Goal: Task Accomplishment & Management: Use online tool/utility

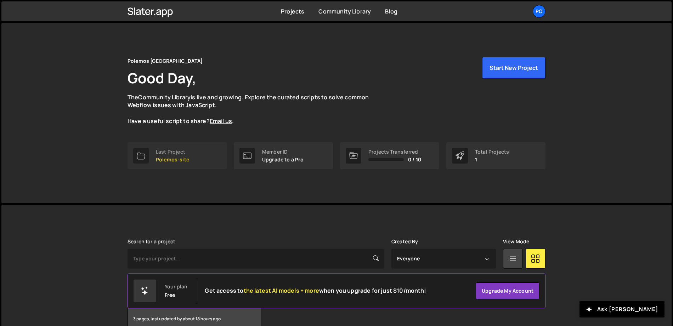
click at [178, 149] on div "Last Project" at bounding box center [172, 152] width 33 height 6
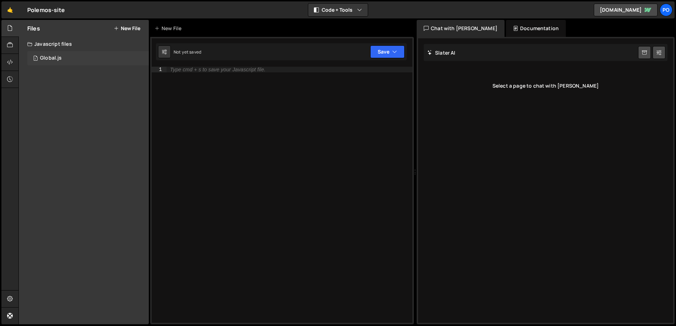
click at [66, 55] on div "1 Global.js 0" at bounding box center [88, 58] width 122 height 14
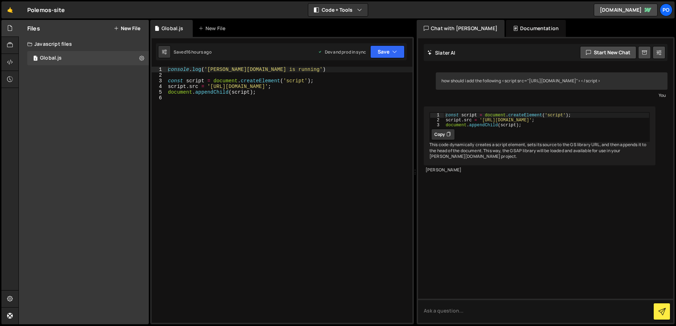
click at [52, 40] on div "Javascript files" at bounding box center [84, 44] width 130 height 14
click at [42, 44] on div "Javascript files" at bounding box center [84, 44] width 130 height 14
click at [264, 94] on div "console . log ( 'Slater.app is running' ) const script = document . createEleme…" at bounding box center [290, 200] width 246 height 267
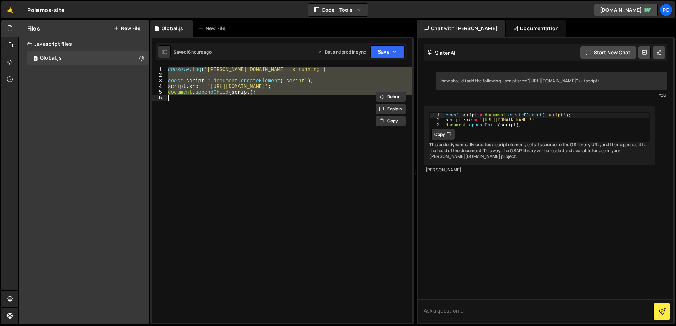
click at [264, 94] on div "console . log ( 'Slater.app is running' ) const script = document . createEleme…" at bounding box center [290, 200] width 246 height 267
click at [263, 92] on div "console . log ( 'Slater.app is running' ) const script = document . createEleme…" at bounding box center [290, 195] width 246 height 256
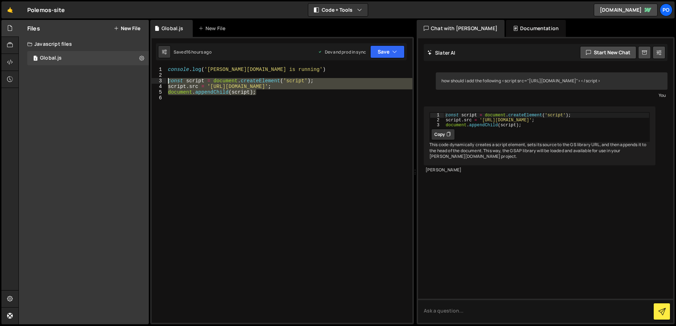
drag, startPoint x: 263, startPoint y: 92, endPoint x: 171, endPoint y: 81, distance: 92.8
click at [171, 81] on div "console . log ( 'Slater.app is running' ) const script = document . createEleme…" at bounding box center [290, 200] width 246 height 267
type textarea "const script = document.createElement('script'); script.src = 'https://cdn.jsde…"
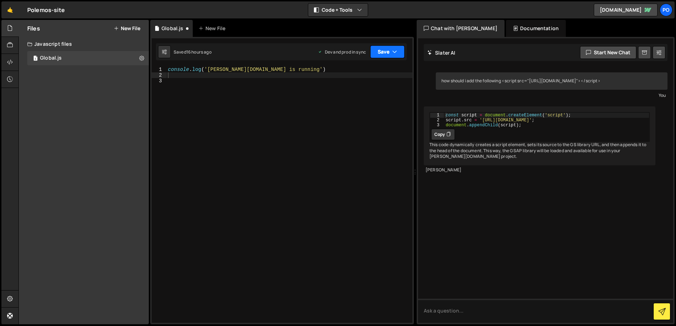
click at [377, 52] on button "Save" at bounding box center [387, 51] width 34 height 13
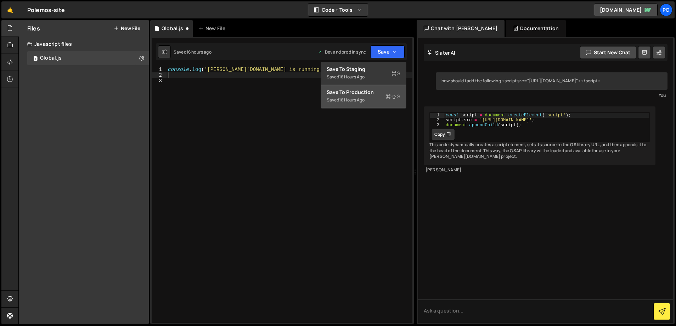
click at [350, 90] on div "Save to Production S" at bounding box center [364, 92] width 74 height 7
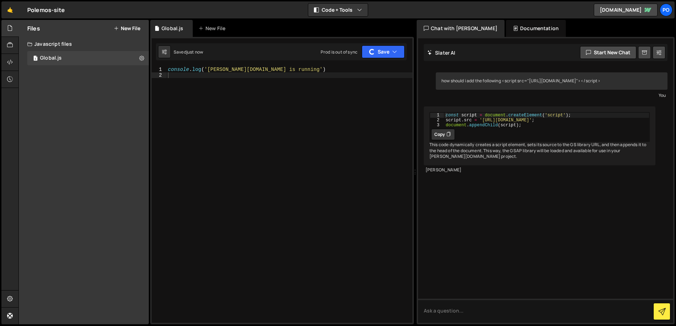
click at [130, 23] on div "Files New File" at bounding box center [84, 28] width 130 height 17
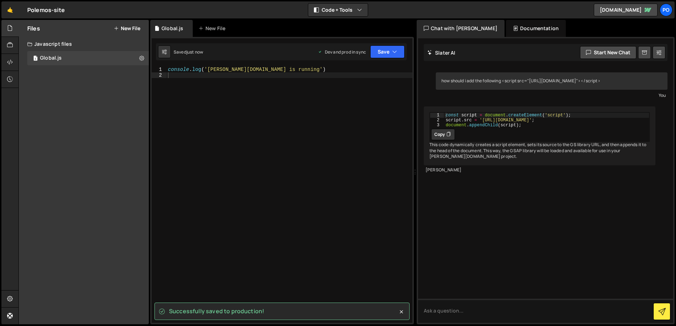
click at [127, 29] on button "New File" at bounding box center [127, 29] width 27 height 6
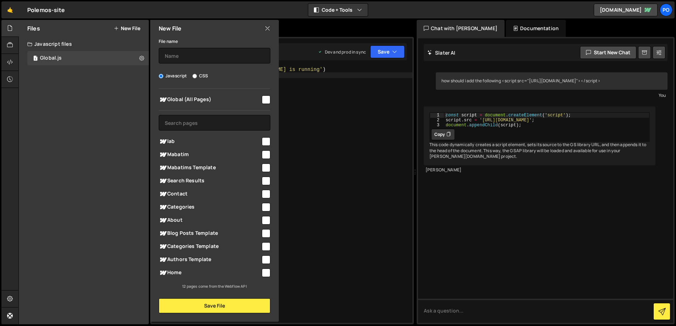
click at [264, 100] on input "checkbox" at bounding box center [266, 99] width 9 height 9
click at [264, 99] on input "checkbox" at bounding box center [266, 99] width 9 height 9
checkbox input "false"
click at [182, 60] on input "text" at bounding box center [215, 56] width 112 height 16
type input "cursor_gsap"
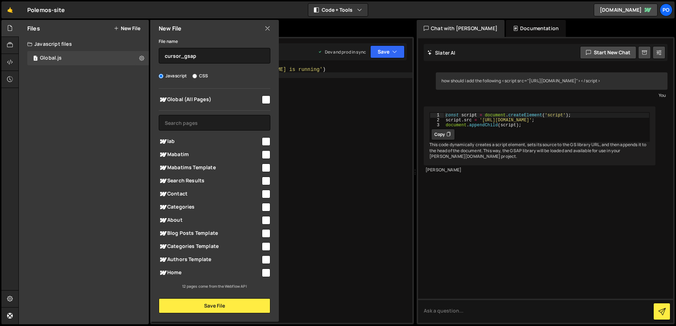
click at [264, 104] on div "Global (All Pages)" at bounding box center [215, 99] width 112 height 13
click at [267, 97] on input "checkbox" at bounding box center [266, 99] width 9 height 9
checkbox input "true"
click at [216, 304] on button "Save File" at bounding box center [215, 305] width 112 height 15
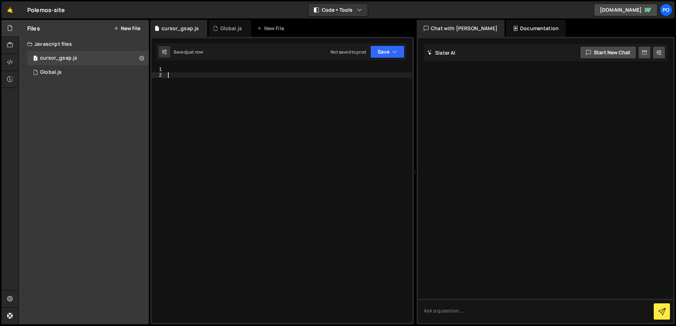
click at [182, 74] on div at bounding box center [290, 200] width 246 height 267
click at [180, 70] on div at bounding box center [290, 200] width 246 height 267
paste textarea "89e6b0"
type textarea "89e6b0"
click at [184, 71] on div at bounding box center [290, 200] width 246 height 267
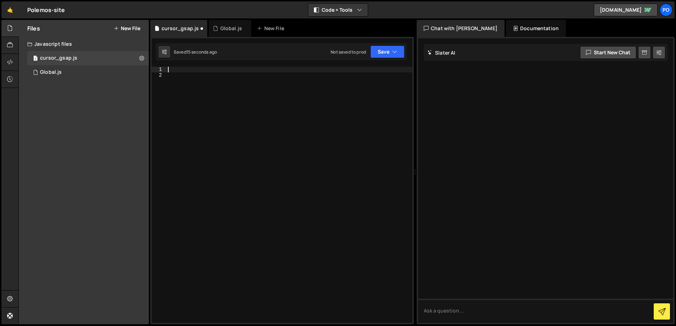
paste textarea "});"
type textarea "});"
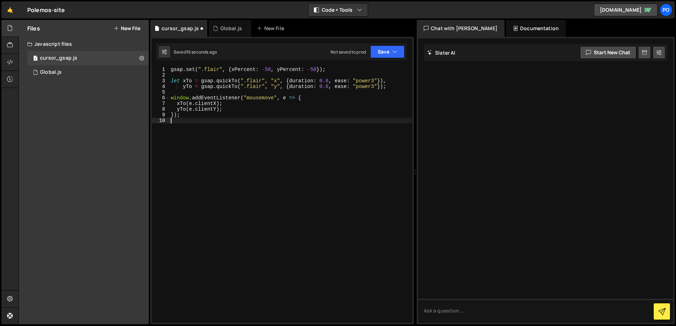
click at [187, 180] on div "gsap . set ( ".flair" , { xPercent : - 50 , yPercent : - 50 }) ; let xTo = gsap…" at bounding box center [290, 200] width 243 height 267
click at [207, 69] on div "gsap . set ( ".flair" , { xPercent : - 50 , yPercent : - 50 }) ; let xTo = gsap…" at bounding box center [290, 200] width 243 height 267
click at [206, 69] on div "gsap . set ( ".flair" , { xPercent : - 50 , yPercent : - 50 }) ; let xTo = gsap…" at bounding box center [290, 195] width 243 height 256
drag, startPoint x: 204, startPoint y: 69, endPoint x: 210, endPoint y: 68, distance: 6.1
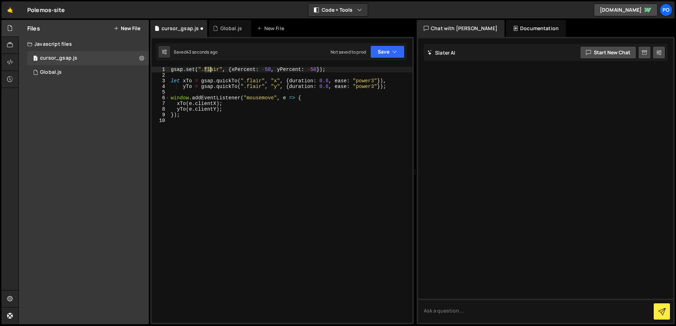
click at [210, 68] on div "gsap . set ( ".flair" , { xPercent : - 50 , yPercent : - 50 }) ; let xTo = gsap…" at bounding box center [290, 200] width 243 height 267
click at [210, 68] on div "gsap . set ( ".flair" , { xPercent : - 50 , yPercent : - 50 }) ; let xTo = gsap…" at bounding box center [290, 195] width 243 height 256
click at [210, 68] on div "gsap . set ( ".flair" , { xPercent : - 50 , yPercent : - 50 }) ; let xTo = gsap…" at bounding box center [290, 200] width 243 height 267
paste textarea "curso"
click at [250, 81] on div "gsap . set ( ".cursor" , { xPercent : - 50 , yPercent : - 50 }) ; let xTo = gsa…" at bounding box center [290, 200] width 243 height 267
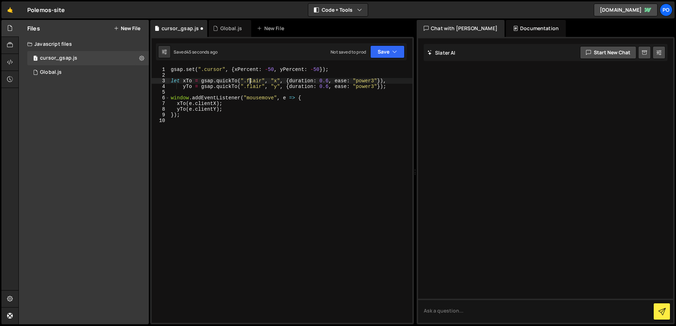
click at [250, 81] on div "gsap . set ( ".cursor" , { xPercent : - 50 , yPercent : - 50 }) ; let xTo = gsa…" at bounding box center [290, 200] width 243 height 267
paste textarea "curso"
click at [252, 86] on div "gsap . set ( ".cursor" , { xPercent : - 50 , yPercent : - 50 }) ; let xTo = gsa…" at bounding box center [290, 200] width 243 height 267
paste textarea "curso"
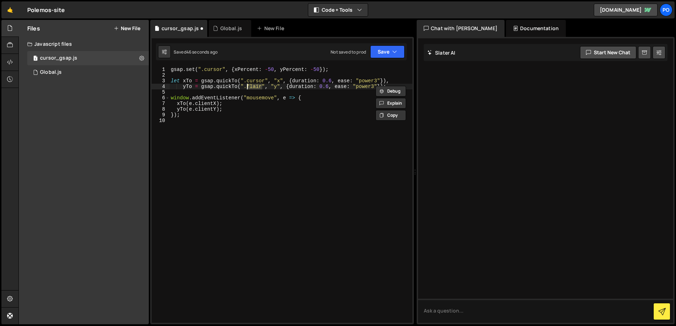
type textarea "yTo = gsap.quickTo(".cursor", "y", {duration: 0.6, ease: "power3"});"
click at [281, 139] on div "gsap . set ( ".cursor" , { xPercent : - 50 , yPercent : - 50 }) ; let xTo = gsa…" at bounding box center [290, 200] width 243 height 267
click at [383, 47] on button "Save" at bounding box center [387, 51] width 34 height 13
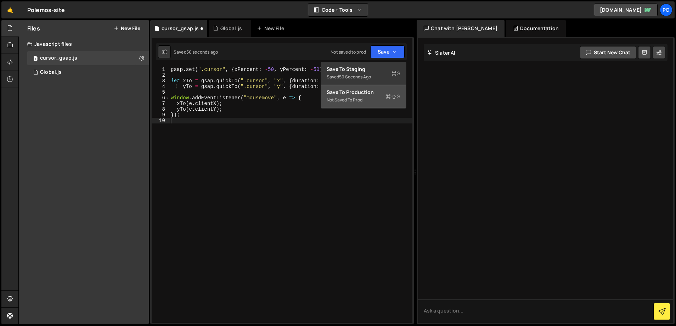
click at [361, 86] on button "Save to Production S Not saved to prod" at bounding box center [363, 96] width 85 height 23
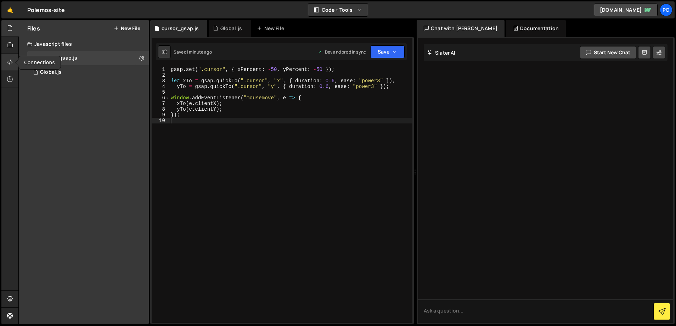
click at [11, 60] on icon at bounding box center [10, 62] width 6 height 8
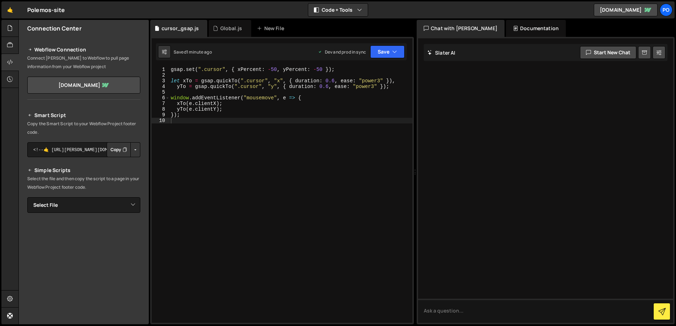
click at [123, 149] on icon "Button group with nested dropdown" at bounding box center [125, 149] width 4 height 7
click at [386, 52] on button "Save" at bounding box center [387, 51] width 34 height 13
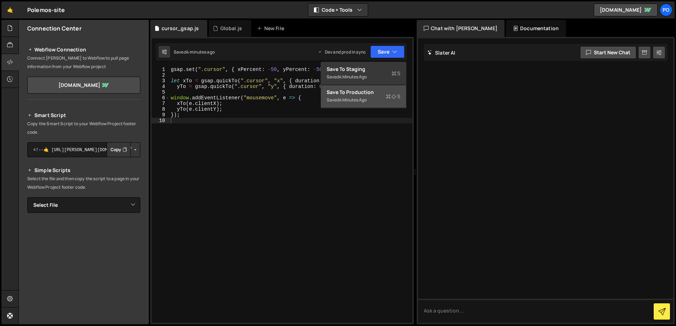
click at [366, 97] on div "4 minutes ago" at bounding box center [353, 100] width 28 height 6
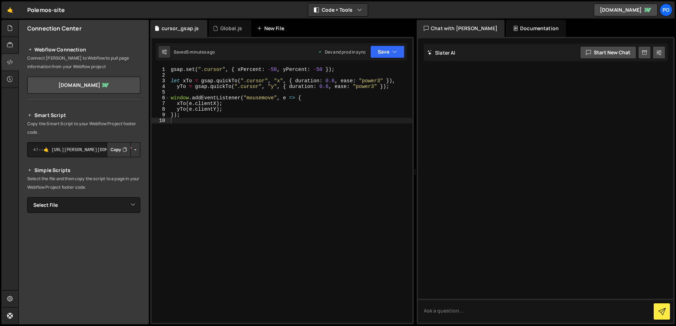
click at [270, 28] on div "New File" at bounding box center [272, 28] width 30 height 7
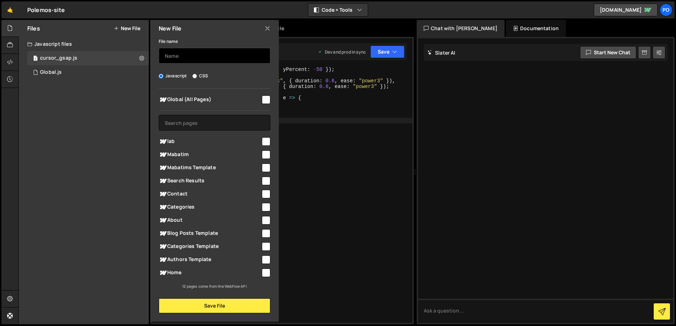
click at [187, 60] on input "text" at bounding box center [215, 56] width 112 height 16
type input "finsweet_attributes"
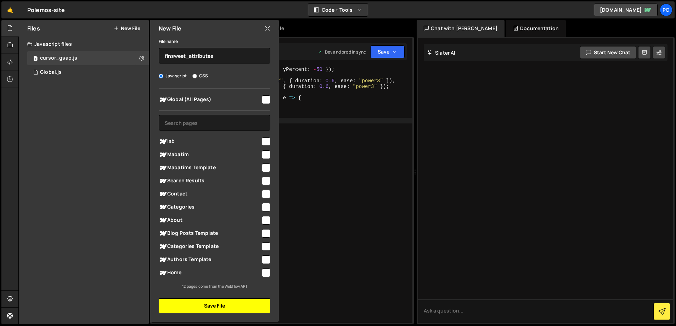
click at [219, 308] on button "Save File" at bounding box center [215, 305] width 112 height 15
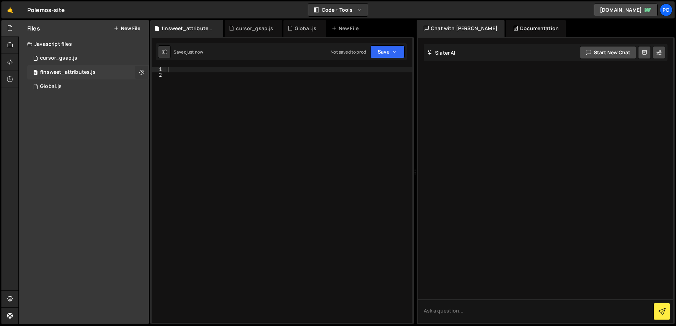
click at [142, 73] on icon at bounding box center [141, 72] width 5 height 7
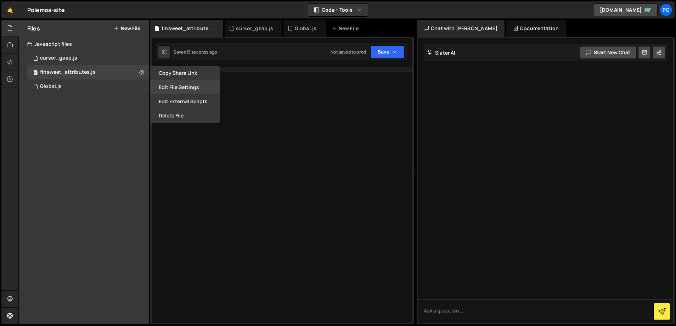
click at [179, 85] on button "Edit File Settings" at bounding box center [184, 87] width 69 height 14
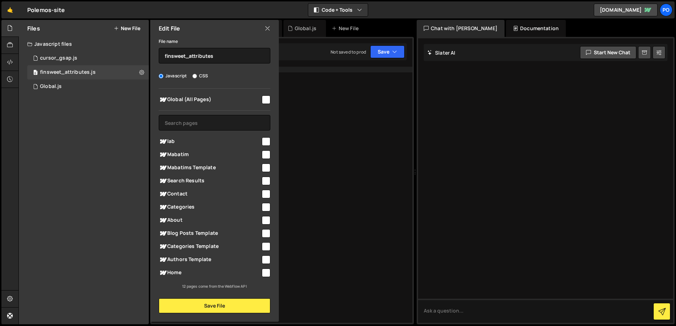
click at [266, 98] on input "checkbox" at bounding box center [266, 99] width 9 height 9
checkbox input "true"
click at [185, 306] on button "Save File" at bounding box center [215, 305] width 112 height 15
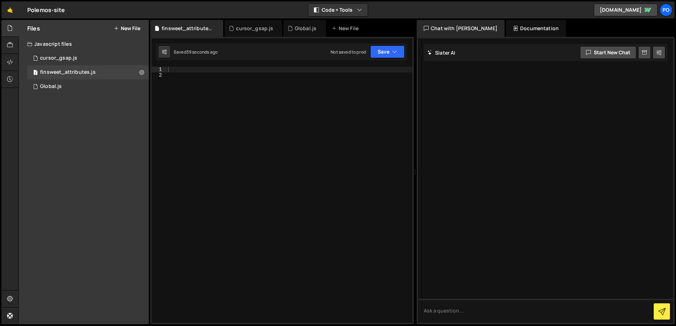
click at [173, 71] on div at bounding box center [290, 200] width 246 height 267
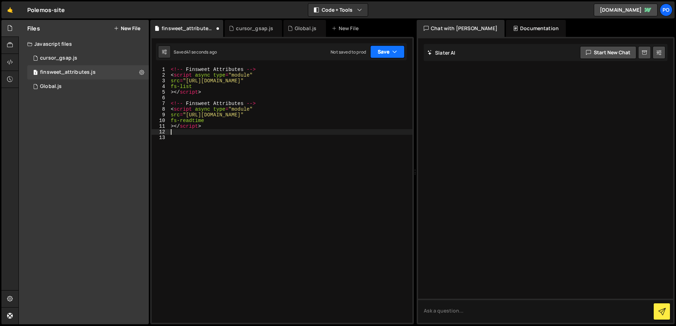
click at [377, 53] on button "Save" at bounding box center [387, 51] width 34 height 13
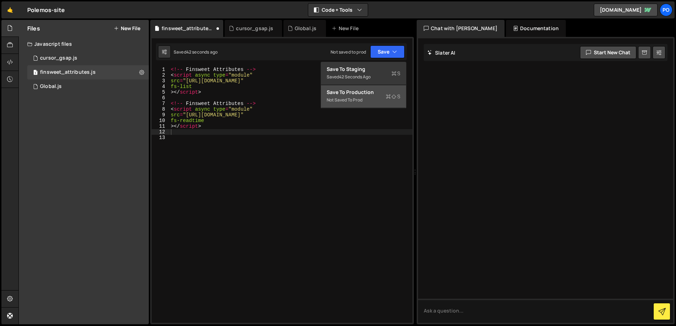
click at [359, 89] on div "Save to Production S" at bounding box center [364, 92] width 74 height 7
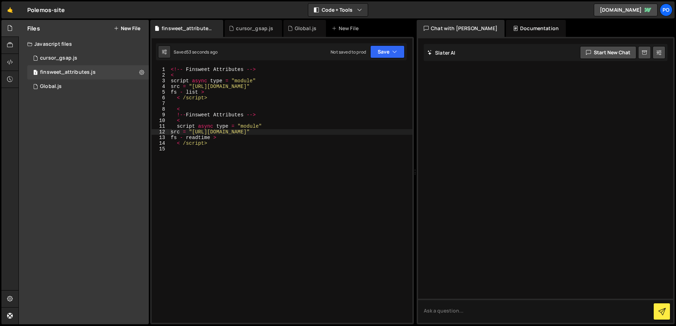
click at [130, 29] on button "New File" at bounding box center [127, 29] width 27 height 6
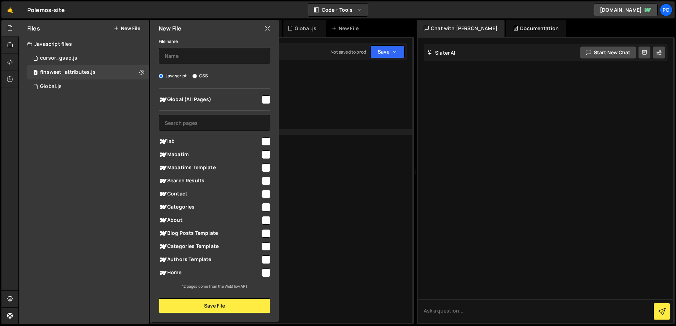
click at [261, 105] on div "Global (All Pages)" at bounding box center [215, 99] width 112 height 13
click at [263, 102] on input "checkbox" at bounding box center [266, 99] width 9 height 9
checkbox input "true"
click at [188, 58] on input "text" at bounding box center [215, 56] width 112 height 16
type input "א"
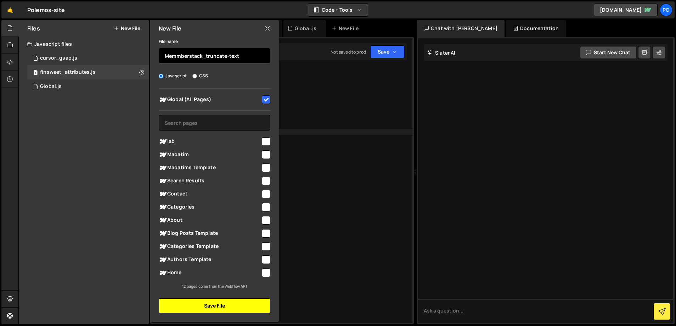
type input "Memmberstack_truncate-text"
click at [217, 304] on button "Save File" at bounding box center [215, 305] width 112 height 15
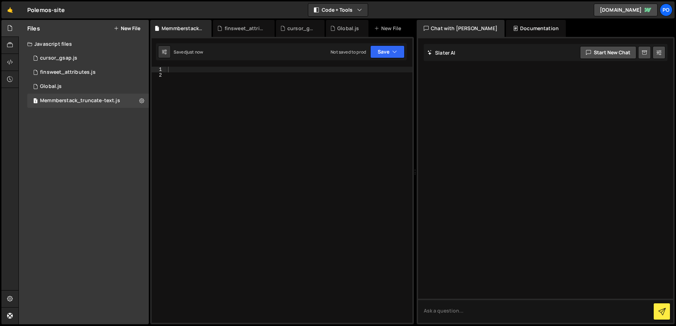
click at [196, 79] on div at bounding box center [290, 200] width 246 height 267
click at [181, 71] on div at bounding box center [290, 200] width 246 height 267
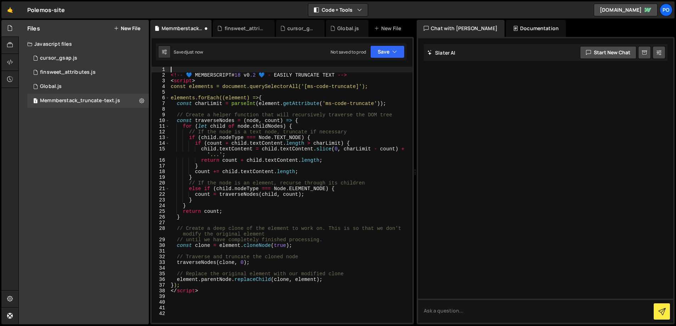
click at [173, 67] on div "<!-- 💙 MEMBERSCRIPT # 18 v0 .2 💙 - EASILY TRUNCATE TEXT --> < script > const el…" at bounding box center [290, 200] width 243 height 267
type textarea "<!-- 💙 MEMBERSCRIPT #18 v0.2 💙 - EASILY TRUNCATE TEXT -->"
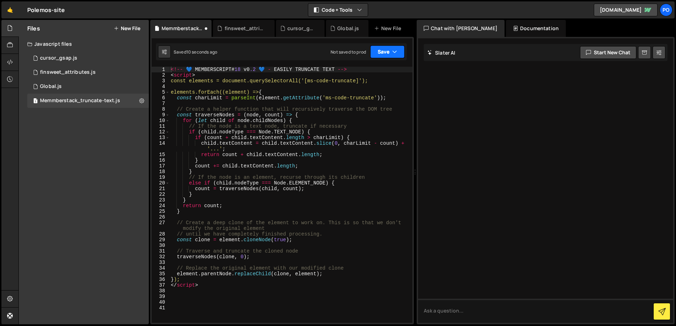
click at [378, 51] on button "Save" at bounding box center [387, 51] width 34 height 13
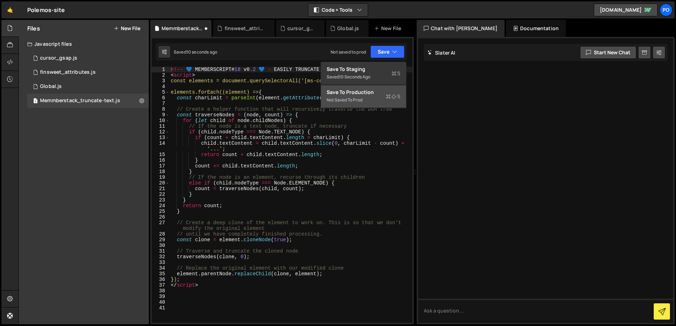
click at [359, 93] on div "Save to Production S" at bounding box center [364, 92] width 74 height 7
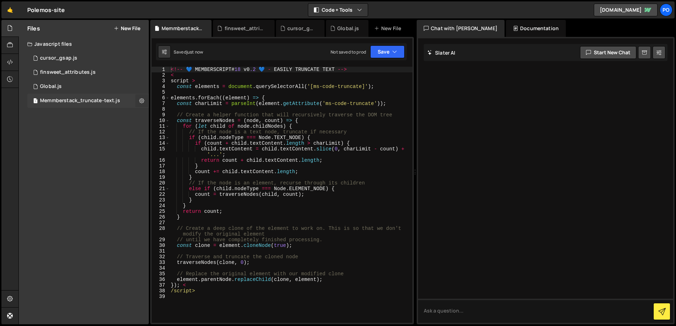
click at [143, 101] on icon at bounding box center [141, 100] width 5 height 7
type input "Memmberstack_truncate-text"
radio input "true"
checkbox input "true"
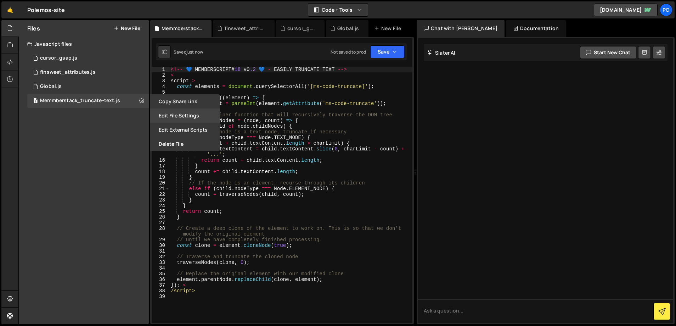
click at [179, 118] on button "Edit File Settings" at bounding box center [184, 115] width 69 height 14
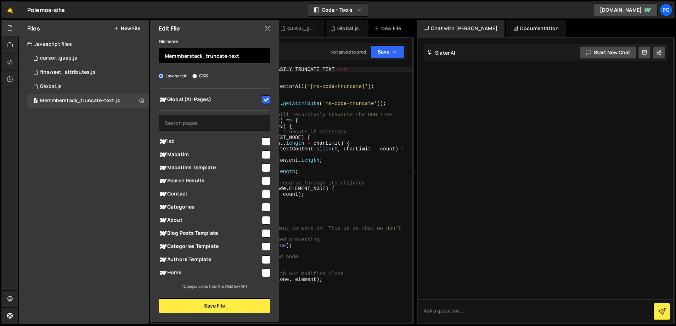
click at [204, 57] on input "Memmberstack_truncate-text" at bounding box center [215, 56] width 112 height 16
type input "Memmberstack_truncatetext"
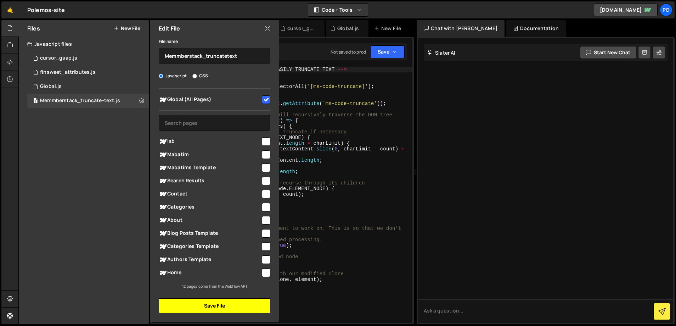
click at [214, 307] on button "Save File" at bounding box center [215, 305] width 112 height 15
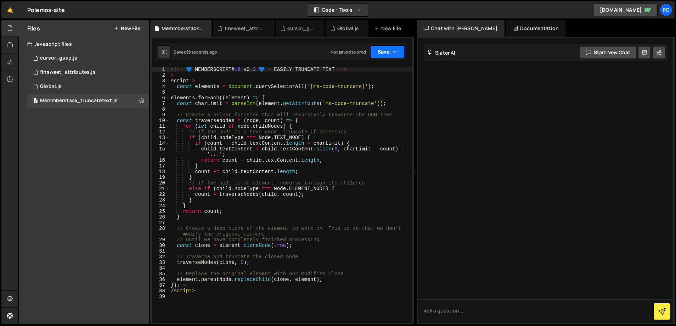
click at [383, 55] on button "Save" at bounding box center [387, 51] width 34 height 13
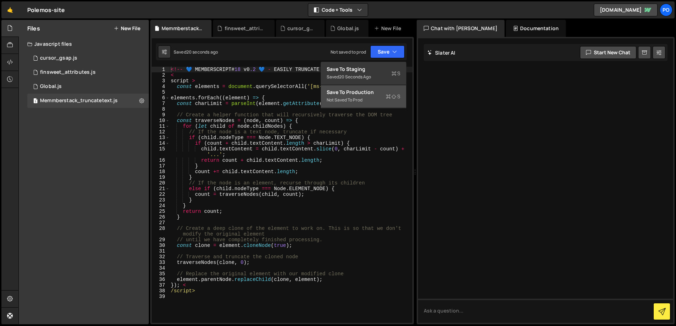
click at [361, 95] on div "Save to Production S" at bounding box center [364, 92] width 74 height 7
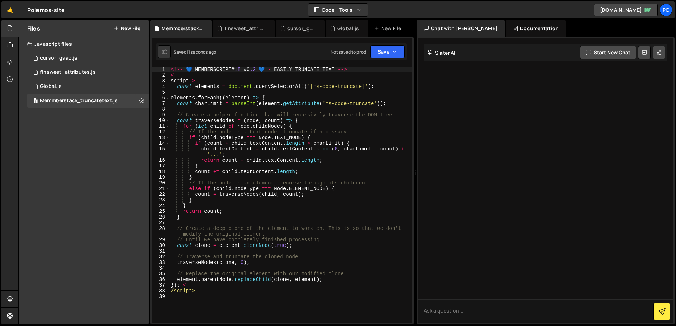
click at [181, 286] on div "<!-- 💙 MEMBERSCRIPT # 18 v0 .2 💙 - EASILY TRUNCATE TEXT --> < script > const el…" at bounding box center [290, 200] width 243 height 267
type textarea "</script>"
click at [237, 305] on div "<!-- 💙 MEMBERSCRIPT # 18 v0 .2 💙 - EASILY TRUNCATE TEXT --> < script > const el…" at bounding box center [290, 200] width 243 height 267
click at [184, 288] on div "<!-- 💙 MEMBERSCRIPT # 18 v0 .2 💙 - EASILY TRUNCATE TEXT --> < script > const el…" at bounding box center [290, 200] width 243 height 267
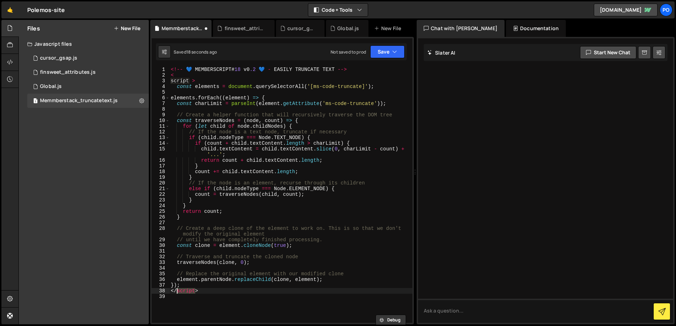
click at [184, 288] on div "<!-- 💙 MEMBERSCRIPT # 18 v0 .2 💙 - EASILY TRUNCATE TEXT --> < script > const el…" at bounding box center [290, 195] width 243 height 256
click at [184, 288] on div "<!-- 💙 MEMBERSCRIPT # 18 v0 .2 💙 - EASILY TRUNCATE TEXT --> < script > const el…" at bounding box center [290, 200] width 243 height 267
type textarea "</script>"
click at [182, 81] on div "<!-- 💙 MEMBERSCRIPT # 18 v0 .2 💙 - EASILY TRUNCATE TEXT --> < script > const el…" at bounding box center [290, 200] width 243 height 267
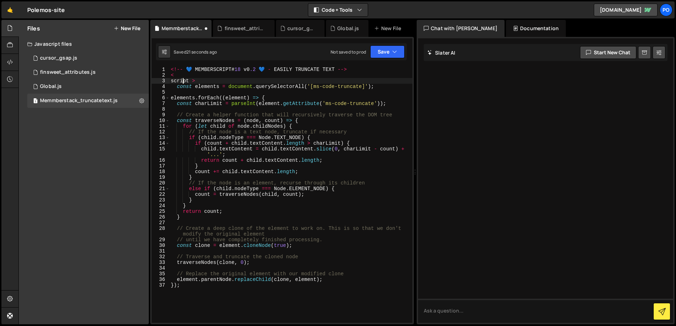
click at [182, 81] on div "<!-- 💙 MEMBERSCRIPT # 18 v0 .2 💙 - EASILY TRUNCATE TEXT --> < script > const el…" at bounding box center [290, 200] width 243 height 267
click at [182, 81] on div "<!-- 💙 MEMBERSCRIPT # 18 v0 .2 💙 - EASILY TRUNCATE TEXT --> < script > const el…" at bounding box center [290, 195] width 243 height 256
drag, startPoint x: 196, startPoint y: 80, endPoint x: 160, endPoint y: 75, distance: 36.2
click at [160, 75] on div "script > 1 2 3 4 5 6 7 8 9 10 11 12 13 14 15 16 17 18 19 20 21 22 23 24 25 26 2…" at bounding box center [282, 195] width 261 height 256
type textarea "< script >"
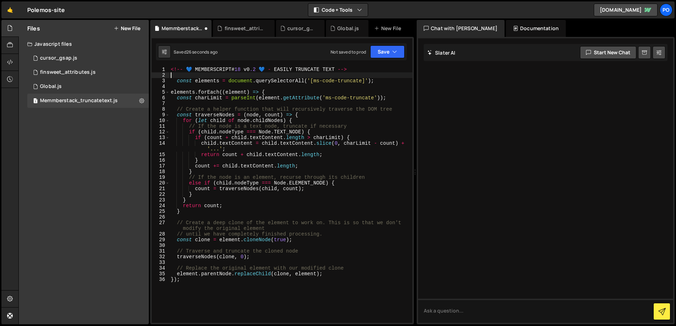
type textarea "<!-- 💙 MEMBERSCRIPT #18 v0.2 💙 - EASILY TRUNCATE TEXT -->"
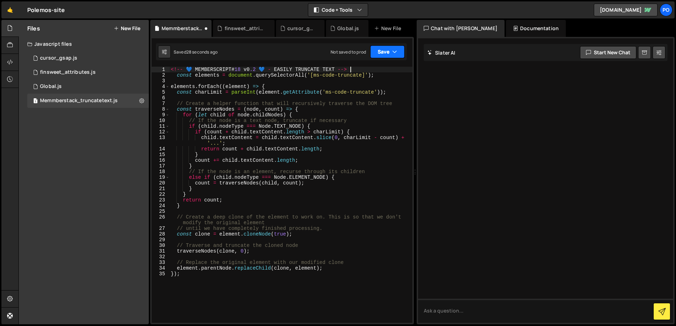
click at [377, 50] on button "Save" at bounding box center [387, 51] width 34 height 13
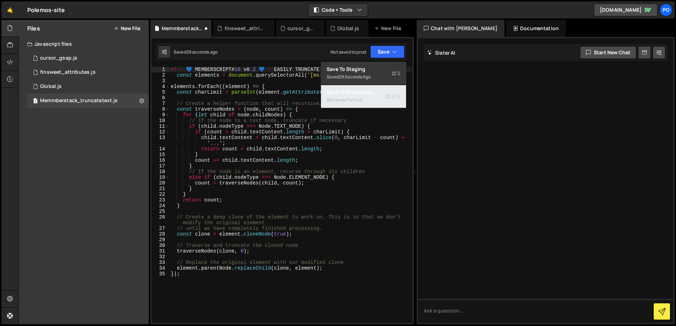
click at [347, 98] on div "Not saved to prod" at bounding box center [364, 100] width 74 height 9
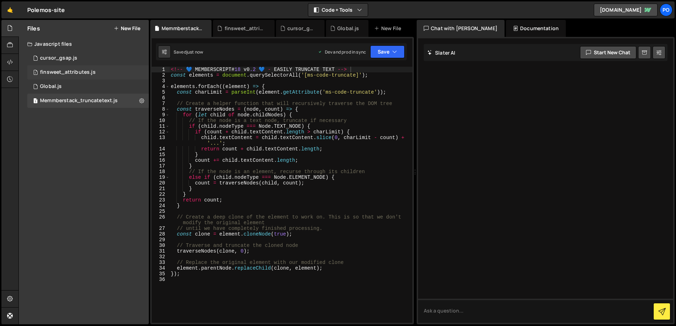
click at [73, 72] on div "finsweet_attributes.js" at bounding box center [68, 72] width 56 height 6
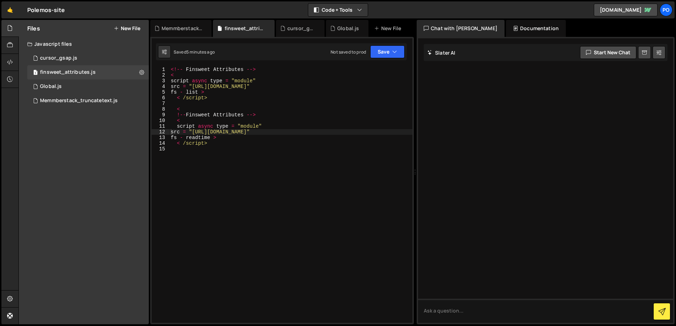
click at [131, 29] on button "New File" at bounding box center [127, 29] width 27 height 6
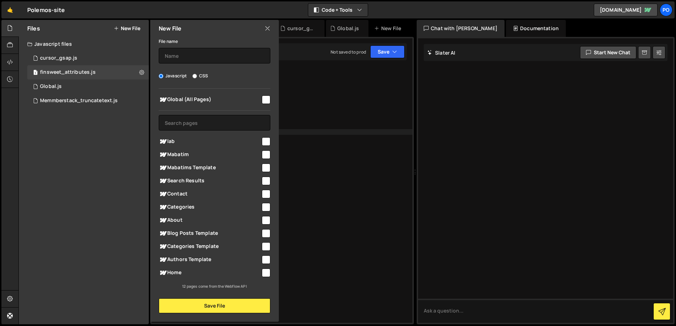
click at [206, 75] on label "CSS" at bounding box center [200, 75] width 16 height 7
click at [197, 75] on input "CSS" at bounding box center [194, 76] width 5 height 5
radio input "true"
click at [266, 100] on input "checkbox" at bounding box center [266, 99] width 9 height 9
checkbox input "true"
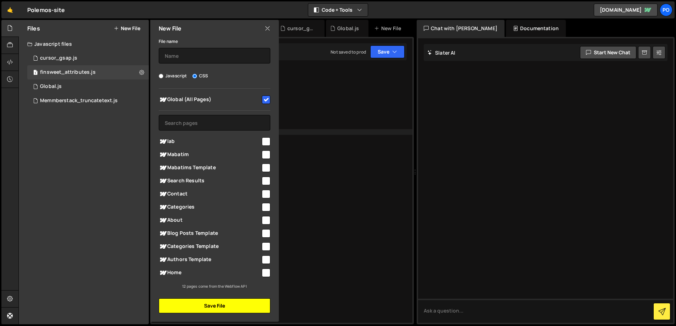
click at [194, 306] on button "Save File" at bounding box center [215, 305] width 112 height 15
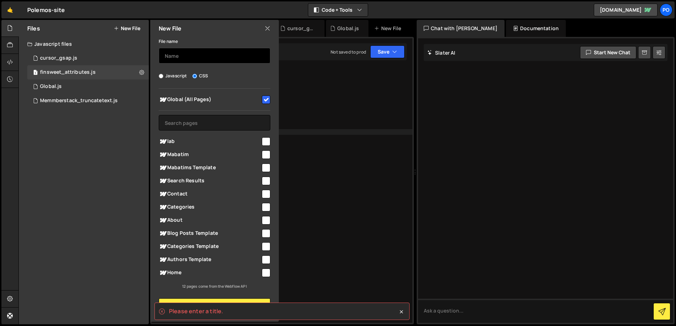
click at [195, 58] on input "text" at bounding box center [215, 56] width 112 height 16
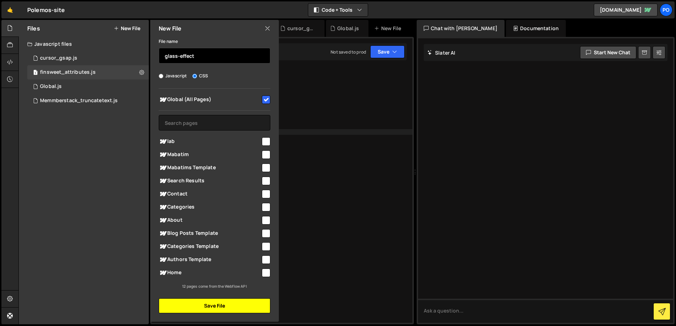
type input "glass-effect"
click at [220, 306] on button "Save File" at bounding box center [215, 305] width 112 height 15
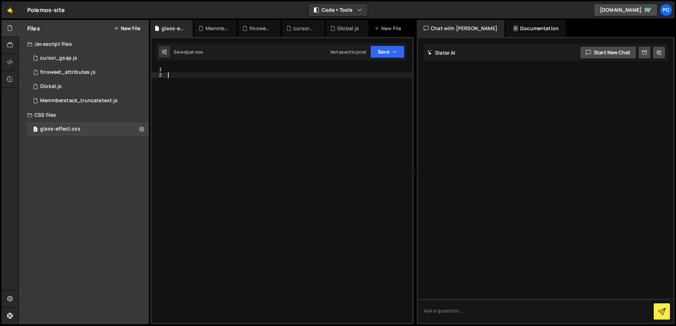
click at [174, 73] on div at bounding box center [290, 200] width 246 height 267
click at [173, 71] on div at bounding box center [290, 200] width 246 height 267
paste textarea "</svg>"
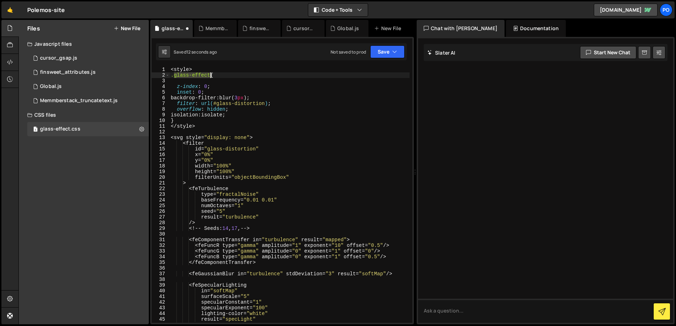
drag, startPoint x: 175, startPoint y: 76, endPoint x: 209, endPoint y: 77, distance: 34.0
click at [209, 78] on div "< style > .glass-effect { z-index : 0 ; inset : 0 ; backdrop-filter : blur( 3 p…" at bounding box center [289, 200] width 240 height 267
click at [382, 52] on button "Save" at bounding box center [387, 51] width 34 height 13
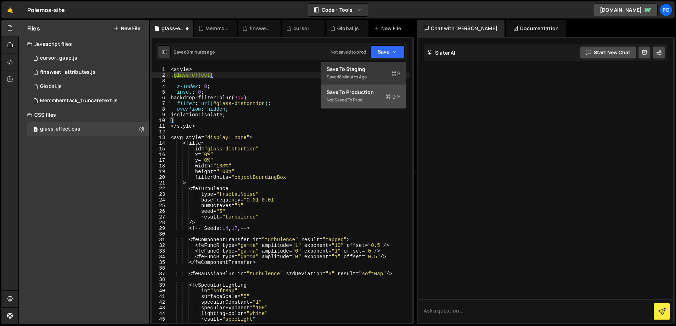
click at [358, 89] on div "Save to Production S" at bounding box center [364, 92] width 74 height 7
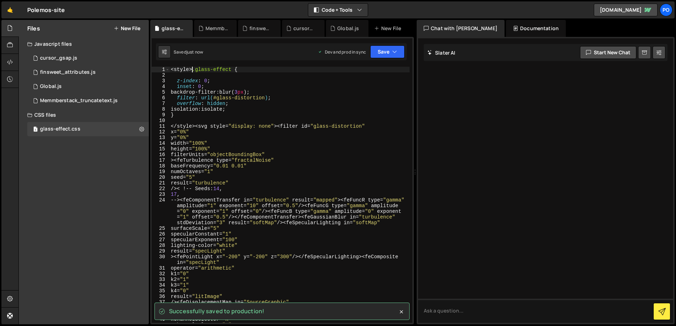
click at [193, 71] on div "< style > .glass-effect { z-index : 0 ; inset : 0 ; backdrop-filter : blur( 3 p…" at bounding box center [289, 200] width 240 height 267
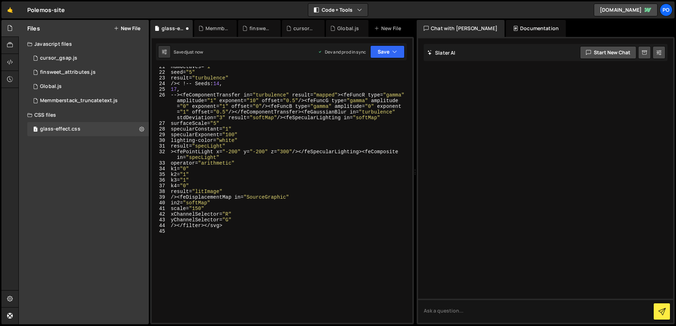
scroll to position [36, 0]
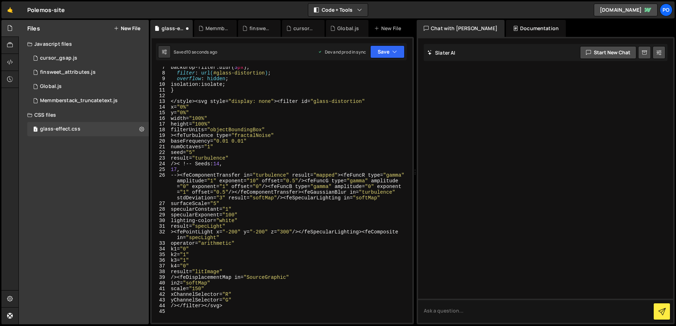
click at [205, 306] on div "backdrop-filter : blur( 3 px ) ; filter : url( #glass-distortion ) ; overflow :…" at bounding box center [289, 197] width 240 height 267
click at [196, 102] on div "backdrop-filter : blur( 3 px ) ; filter : url( #glass-distortion ) ; overflow :…" at bounding box center [289, 198] width 240 height 267
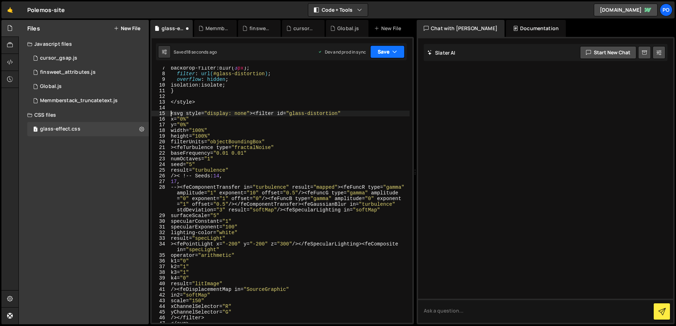
type textarea "<svg style="display: none"><filter id="glass-distortion""
click at [378, 52] on button "Save" at bounding box center [387, 51] width 34 height 13
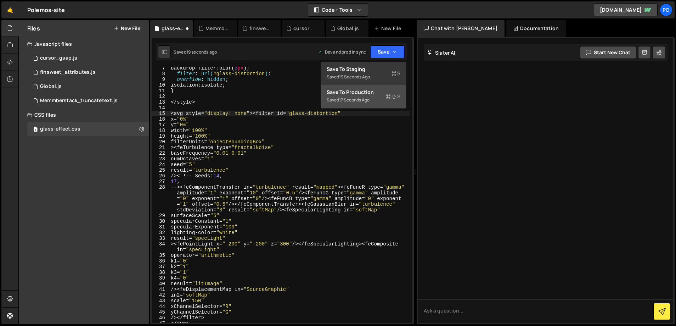
click at [354, 92] on div "Save to Production S" at bounding box center [364, 92] width 74 height 7
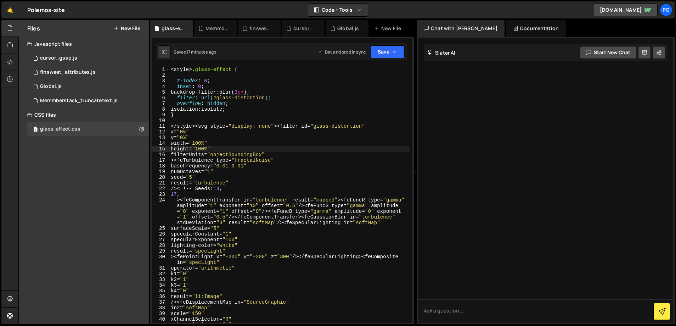
scroll to position [141, 0]
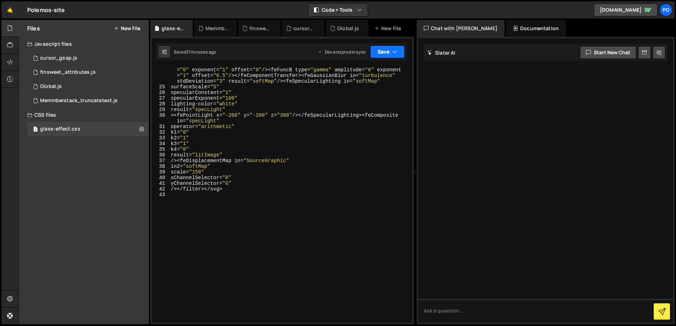
click at [381, 53] on button "Save" at bounding box center [387, 51] width 34 height 13
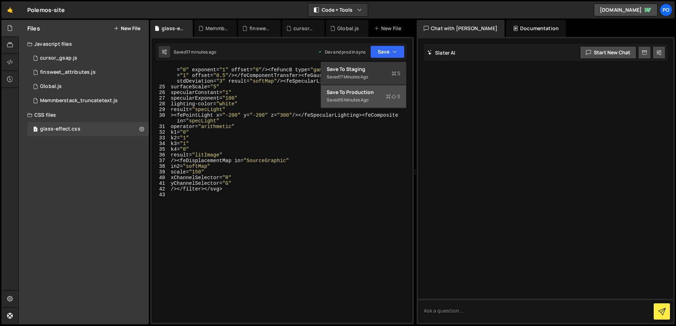
click at [360, 98] on div "16 minutes ago" at bounding box center [353, 100] width 29 height 6
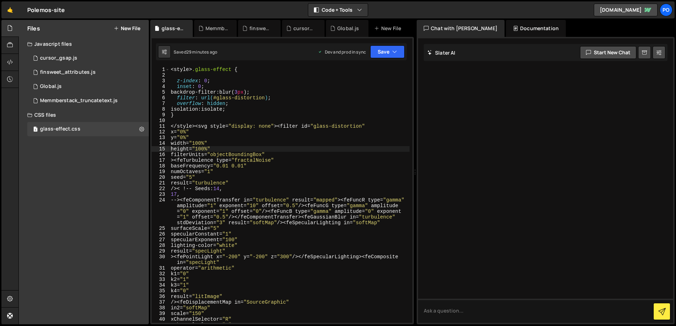
click at [182, 76] on div "< style > .glass-effect { z-index : 0 ; inset : 0 ; backdrop-filter : blur( 3 p…" at bounding box center [289, 200] width 240 height 267
click at [183, 67] on div "< style > .glass-effect { z-index : 0 ; inset : 0 ; backdrop-filter : blur( 3 p…" at bounding box center [289, 200] width 240 height 267
type textarea "/></filter></svg>"
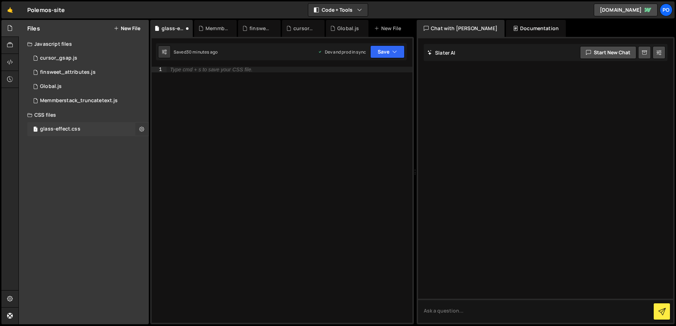
click at [143, 128] on icon at bounding box center [141, 128] width 5 height 7
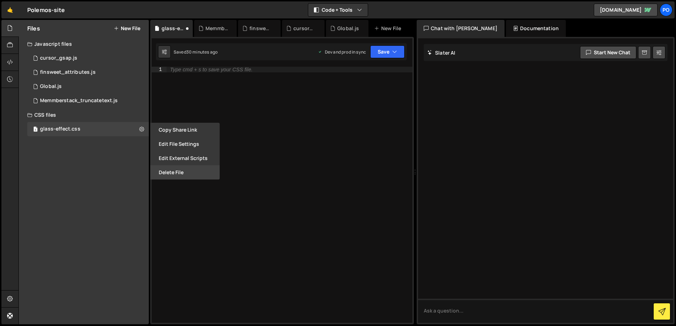
click at [184, 169] on button "Delete File" at bounding box center [184, 172] width 69 height 14
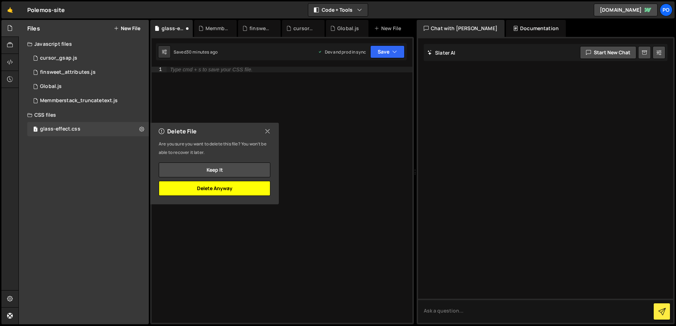
click at [236, 187] on button "Delete Anyway" at bounding box center [215, 188] width 112 height 15
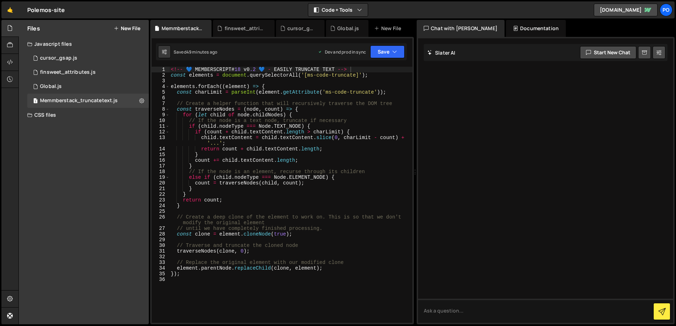
click at [115, 28] on icon at bounding box center [116, 29] width 5 height 6
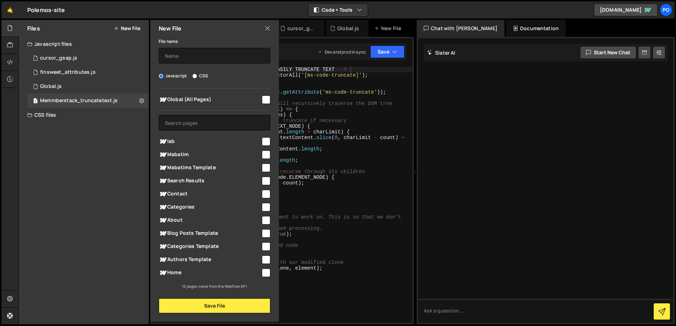
click at [205, 73] on label "CSS" at bounding box center [200, 75] width 16 height 7
click at [197, 74] on input "CSS" at bounding box center [194, 76] width 5 height 5
radio input "true"
click at [265, 98] on input "checkbox" at bounding box center [266, 99] width 9 height 9
checkbox input "true"
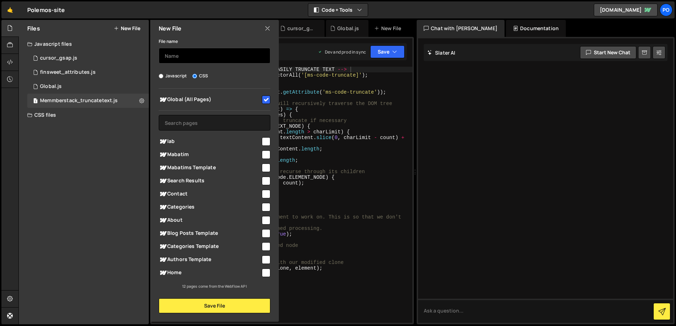
click at [194, 52] on input "text" at bounding box center [215, 56] width 112 height 16
type input "glass_effect"
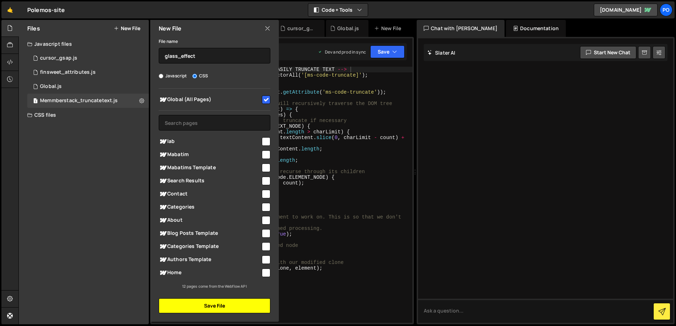
click at [215, 312] on button "Save File" at bounding box center [215, 305] width 112 height 15
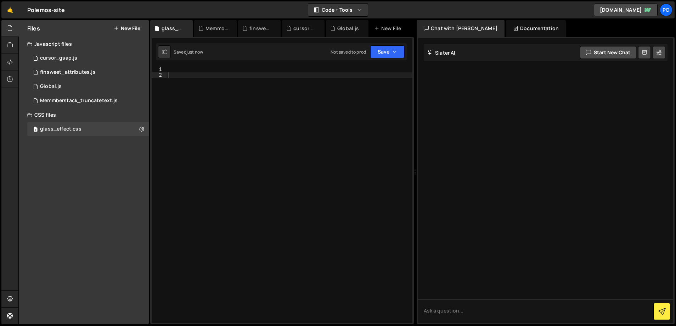
click at [169, 63] on div "1 Type cmd + s to save your Javascript file. הההההההההההההההההההההההההההההההההה…" at bounding box center [282, 180] width 264 height 287
click at [168, 68] on div at bounding box center [290, 200] width 246 height 267
paste textarea "</svg>"
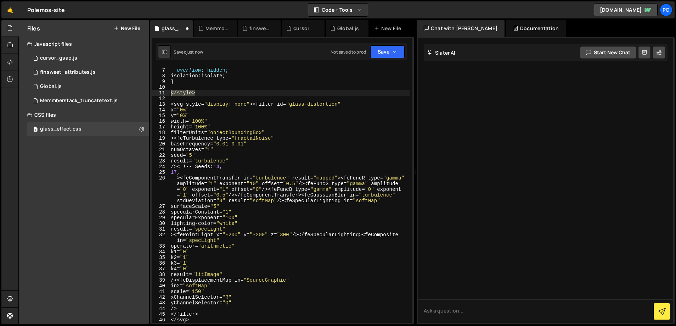
drag, startPoint x: 174, startPoint y: 94, endPoint x: 164, endPoint y: 95, distance: 9.9
click at [164, 95] on div "</svg> 6 7 8 9 10 11 12 13 14 15 16 17 18 19 20 21 22 23 24 25 26 27 28 29 30 3…" at bounding box center [282, 195] width 261 height 256
type textarea "</style>"
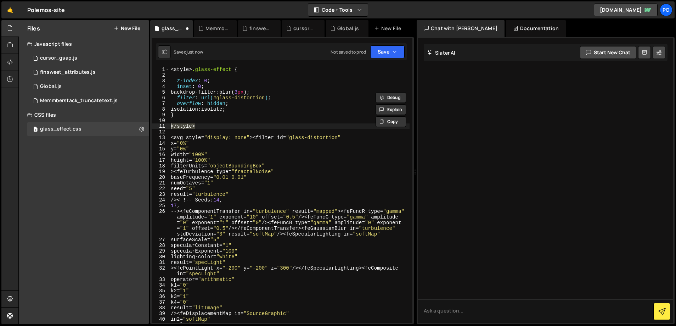
scroll to position [0, 0]
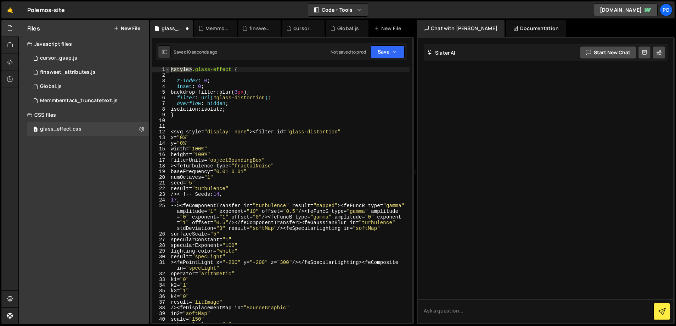
drag, startPoint x: 192, startPoint y: 71, endPoint x: 165, endPoint y: 69, distance: 26.9
click at [165, 69] on div "1 2 3 4 5 6 7 8 9 10 11 12 13 14 15 16 17 18 19 20 21 22 23 24 25 26 27 28 29 3…" at bounding box center [282, 195] width 261 height 256
type textarea ".glass-effect {"
click at [170, 125] on div ".glass-effect { z-index : 0 ; inset : 0 ; backdrop-filter : blur( 3 px ) ; filt…" at bounding box center [289, 200] width 240 height 267
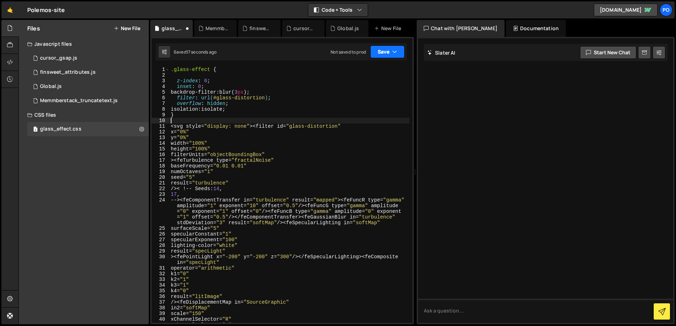
click at [384, 54] on button "Save" at bounding box center [387, 51] width 34 height 13
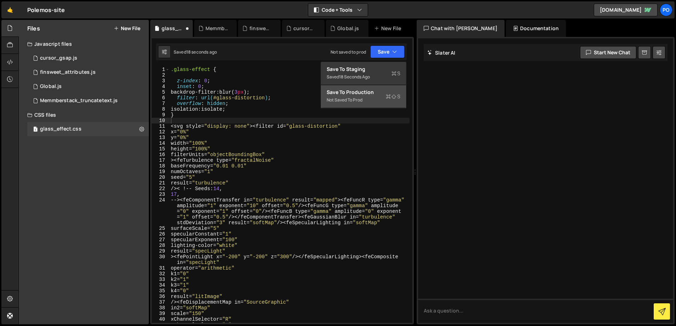
click at [357, 96] on div "Not saved to prod" at bounding box center [364, 100] width 74 height 9
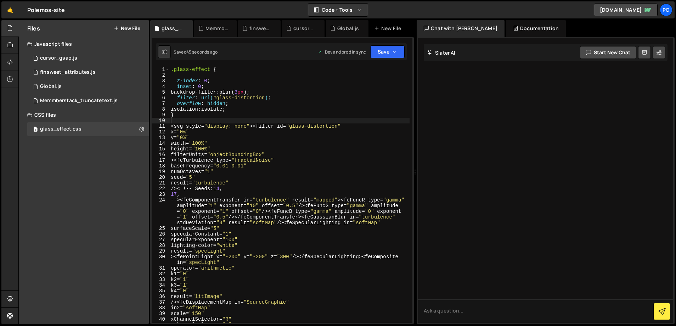
click at [126, 26] on button "New File" at bounding box center [127, 29] width 27 height 6
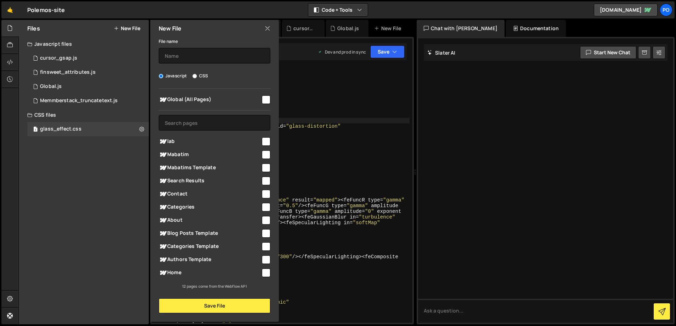
click at [199, 77] on label "CSS" at bounding box center [200, 75] width 16 height 7
click at [197, 77] on input "CSS" at bounding box center [194, 76] width 5 height 5
radio input "true"
click at [261, 98] on div at bounding box center [266, 99] width 10 height 10
click at [263, 99] on input "checkbox" at bounding box center [266, 99] width 9 height 9
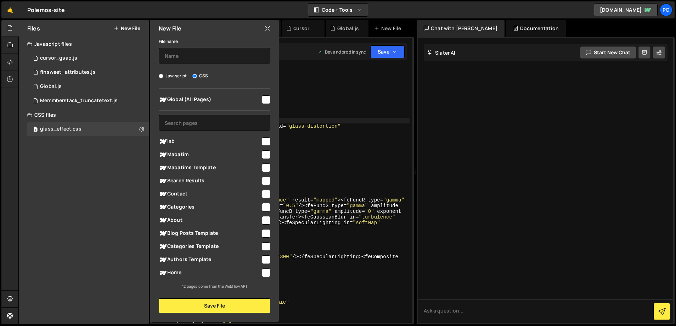
checkbox input "true"
click at [265, 273] on input "checkbox" at bounding box center [266, 272] width 9 height 9
click at [268, 272] on input "checkbox" at bounding box center [266, 272] width 9 height 9
checkbox input "false"
click at [265, 99] on input "checkbox" at bounding box center [266, 99] width 9 height 9
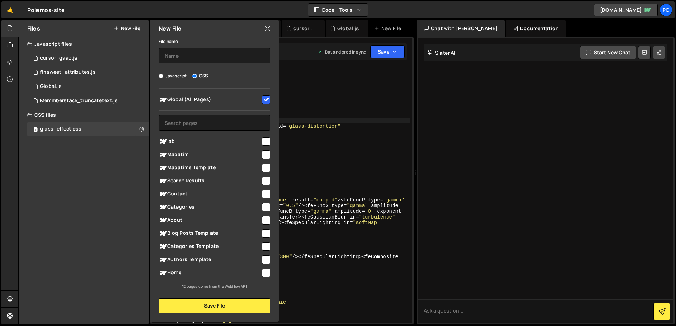
checkbox input "false"
click at [268, 276] on input "checkbox" at bounding box center [266, 272] width 9 height 9
checkbox input "true"
click at [267, 98] on input "checkbox" at bounding box center [266, 99] width 9 height 9
checkbox input "true"
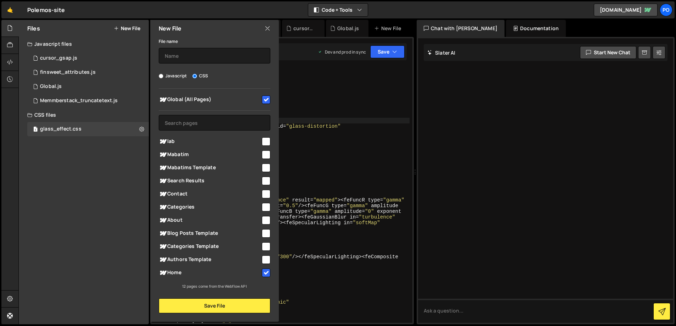
click at [266, 272] on input "checkbox" at bounding box center [266, 272] width 9 height 9
checkbox input "false"
click at [209, 304] on button "Save File" at bounding box center [215, 305] width 112 height 15
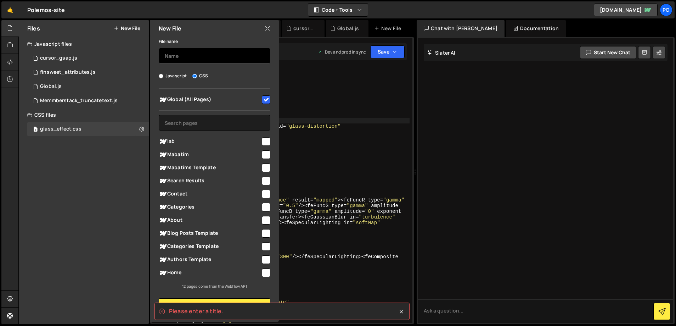
click at [188, 60] on input "text" at bounding box center [215, 56] width 112 height 16
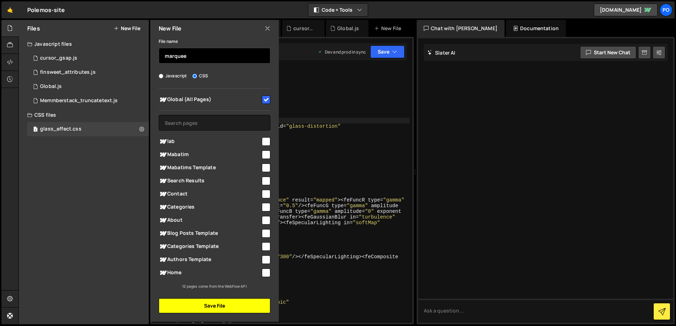
type input "marquee"
click at [202, 306] on button "Save File" at bounding box center [215, 305] width 112 height 15
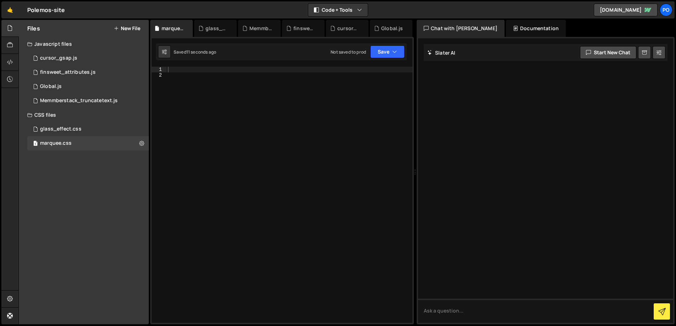
click at [171, 69] on div at bounding box center [290, 200] width 246 height 267
paste textarea "}"
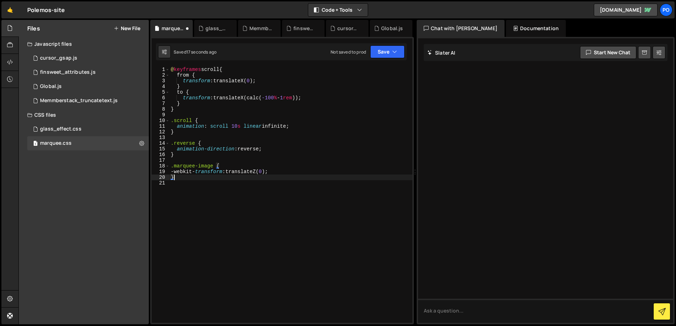
click at [203, 166] on div "@ keyframes scroll { from { transform : translateX( 0 ) ; } to { transform : tr…" at bounding box center [290, 200] width 243 height 267
type textarea ".marquee-text {"
click at [379, 53] on button "Save" at bounding box center [387, 51] width 34 height 13
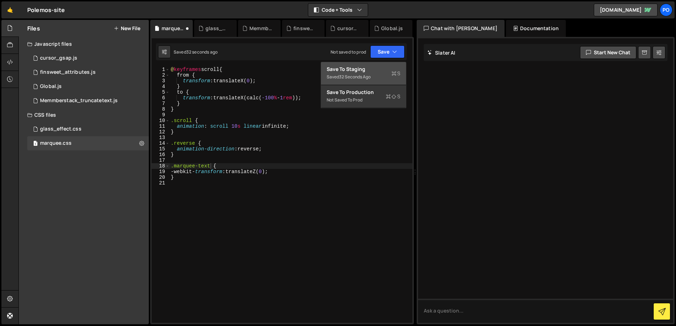
click at [364, 68] on div "Save to Staging S" at bounding box center [364, 69] width 74 height 7
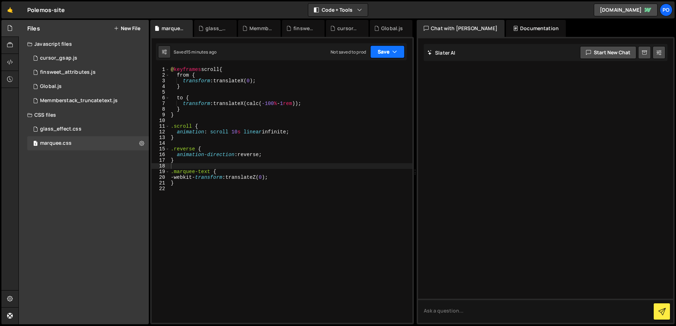
click at [379, 56] on button "Save" at bounding box center [387, 51] width 34 height 13
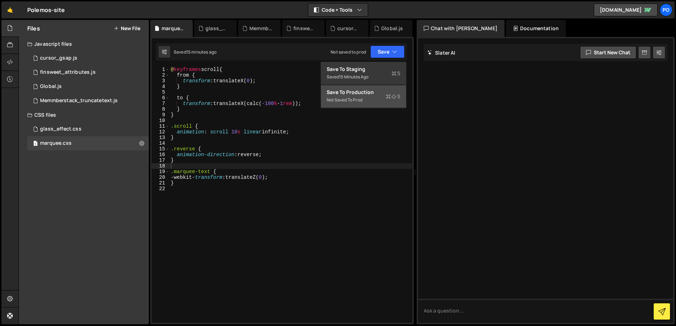
click at [359, 101] on div "Not saved to prod" at bounding box center [364, 100] width 74 height 9
